Goal: Entertainment & Leisure: Consume media (video, audio)

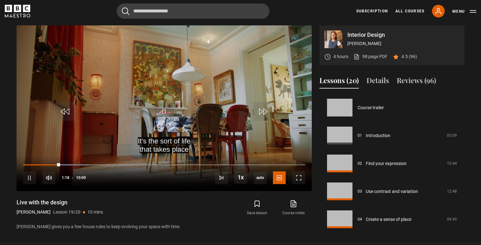
scroll to position [450, 0]
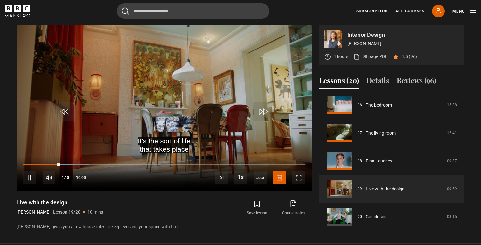
click at [164, 115] on span "Video Player" at bounding box center [163, 111] width 19 height 19
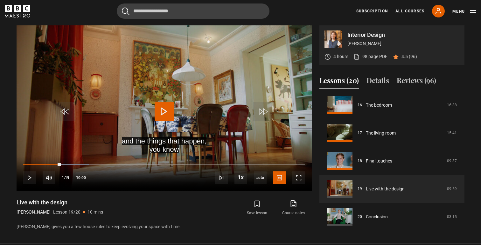
click at [164, 115] on span "Video Player" at bounding box center [163, 111] width 19 height 19
click at [203, 214] on div "Save lesson Course notes opens in new tab" at bounding box center [242, 208] width 137 height 18
